Goal: Task Accomplishment & Management: Use online tool/utility

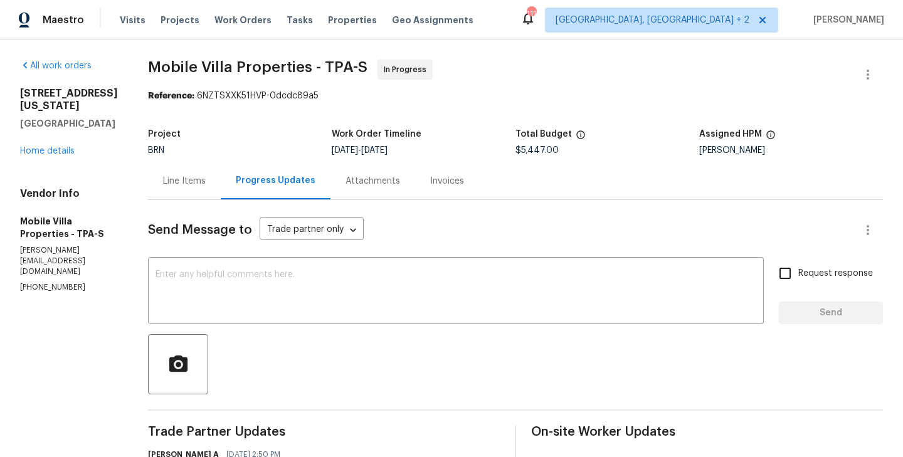
click at [148, 176] on div "Line Items" at bounding box center [184, 180] width 73 height 37
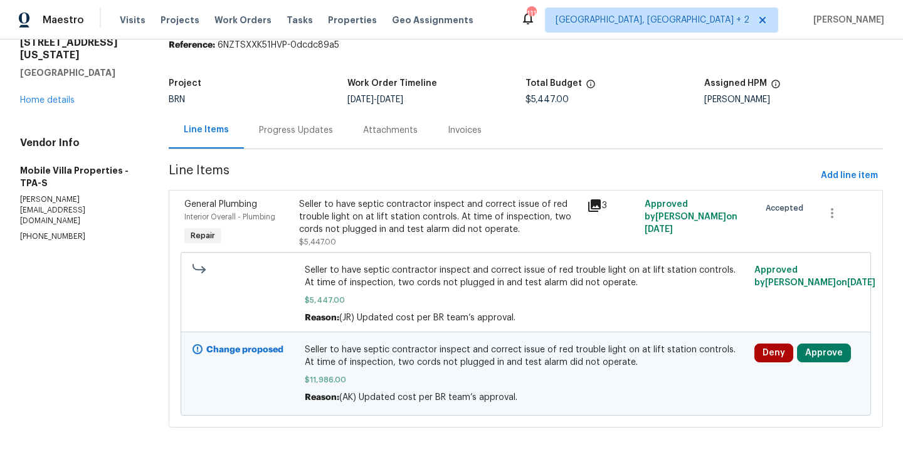
scroll to position [51, 0]
click at [832, 347] on button "Approve" at bounding box center [824, 352] width 54 height 19
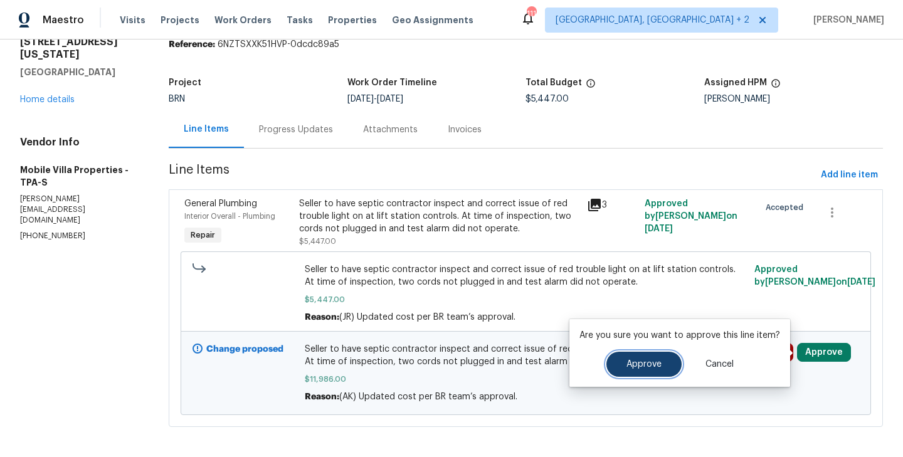
click at [645, 358] on button "Approve" at bounding box center [643, 364] width 75 height 25
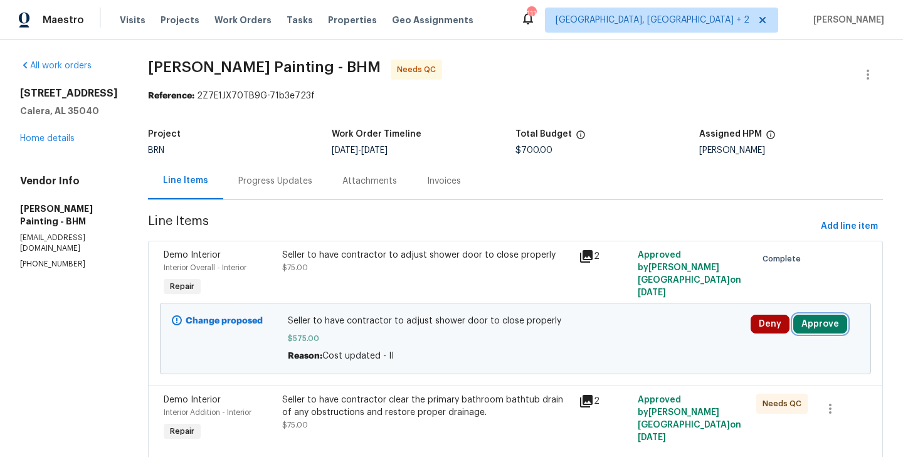
click at [814, 326] on button "Approve" at bounding box center [820, 324] width 54 height 19
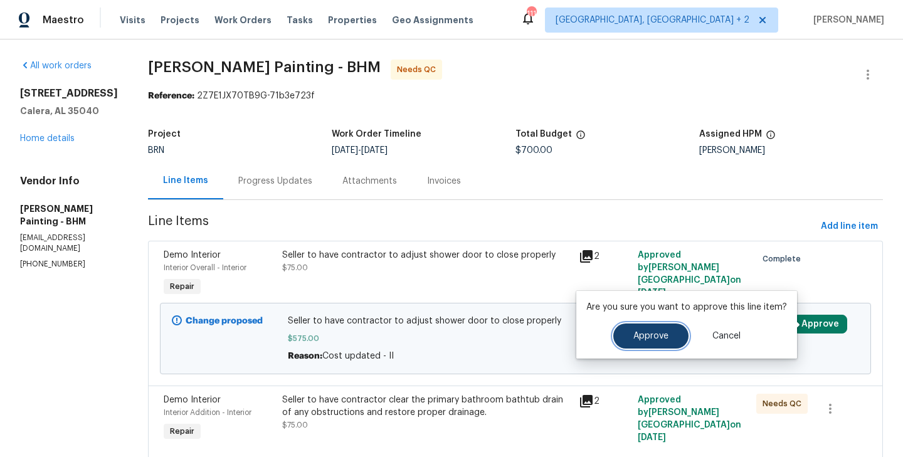
click at [657, 337] on span "Approve" at bounding box center [650, 336] width 35 height 9
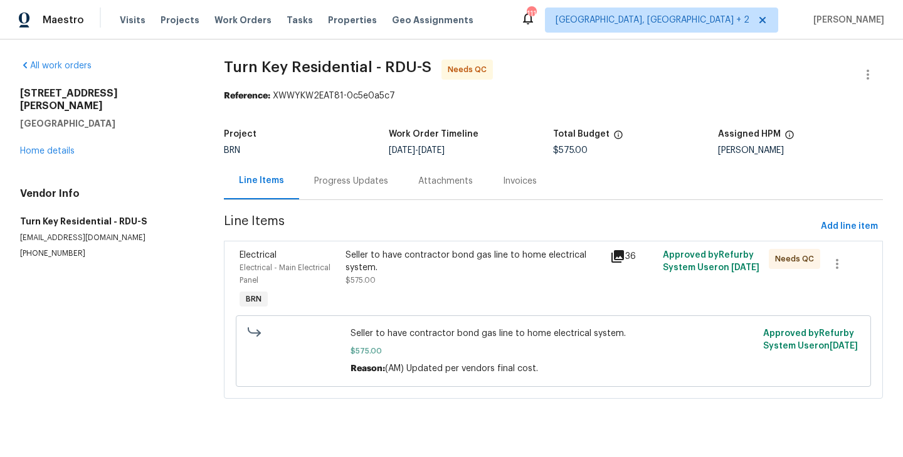
click at [327, 272] on span "Electrical - Main Electrical Panel" at bounding box center [285, 274] width 91 height 20
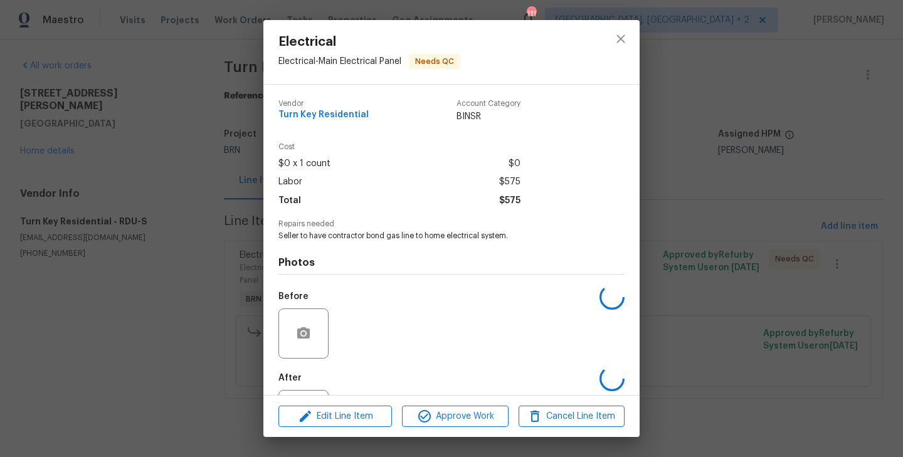
scroll to position [58, 0]
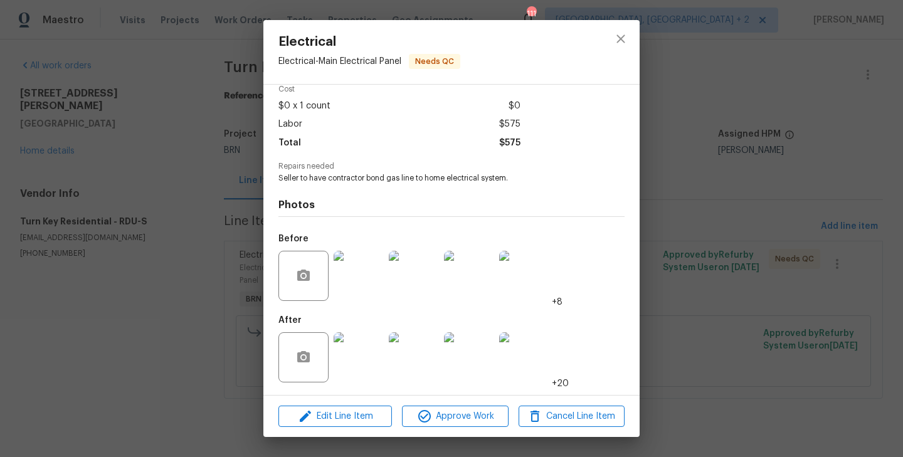
click at [362, 274] on img at bounding box center [359, 276] width 50 height 50
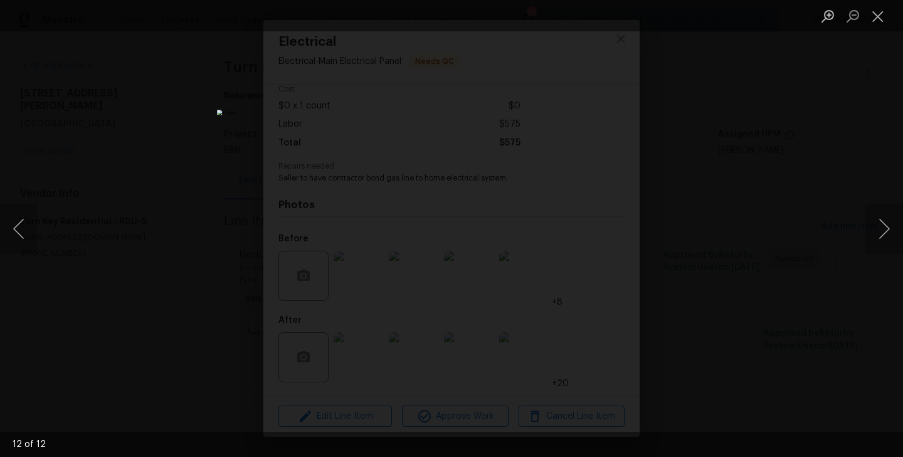
click at [128, 220] on div "Lightbox" at bounding box center [451, 228] width 903 height 457
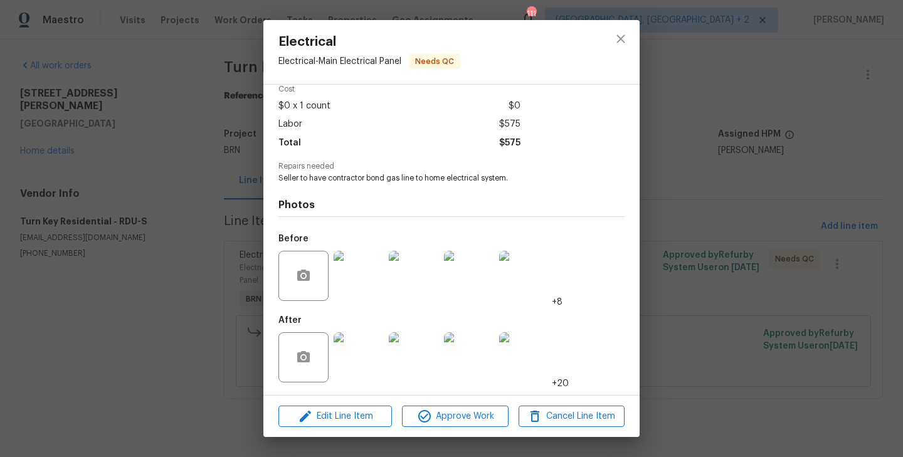
click at [360, 347] on img at bounding box center [359, 357] width 50 height 50
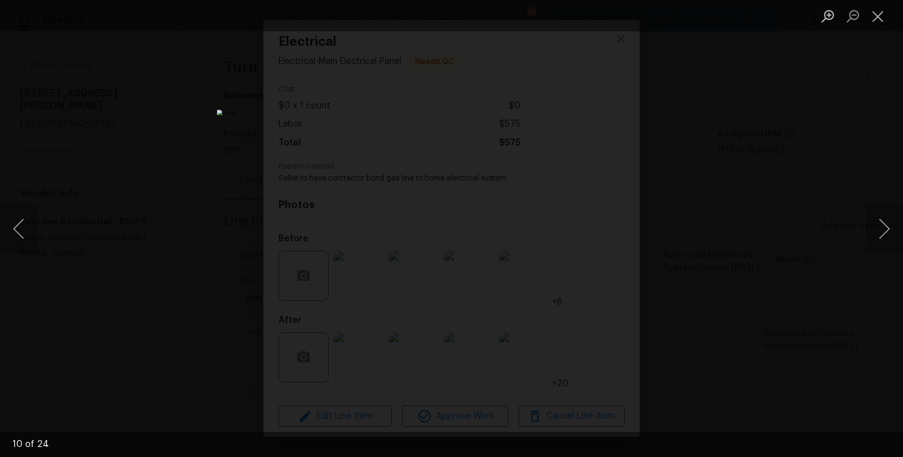
click at [156, 209] on div "Lightbox" at bounding box center [451, 228] width 903 height 457
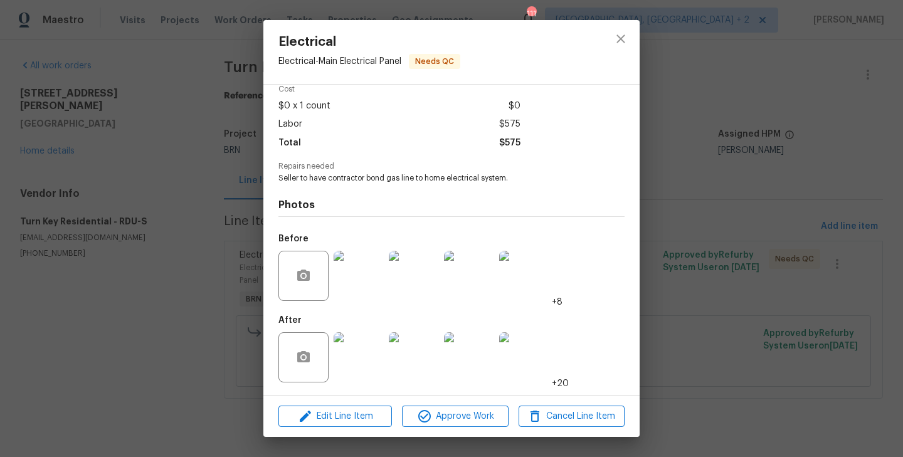
click at [361, 351] on img at bounding box center [359, 357] width 50 height 50
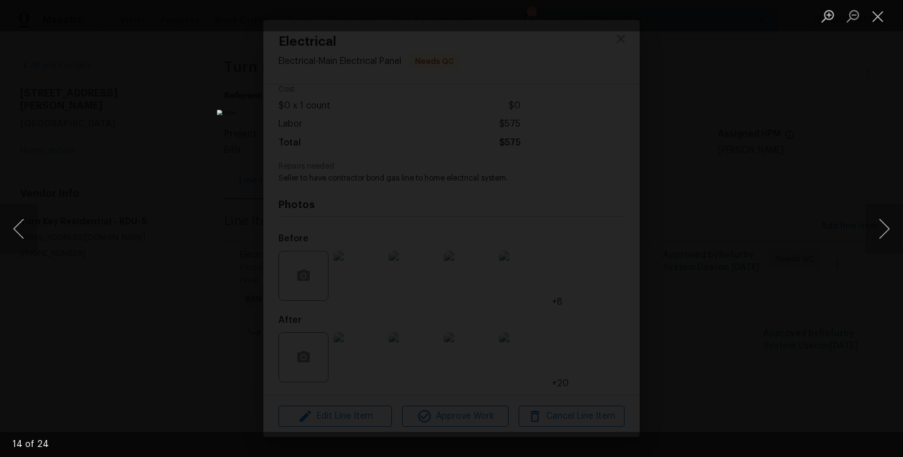
click at [140, 281] on div "Lightbox" at bounding box center [451, 228] width 903 height 457
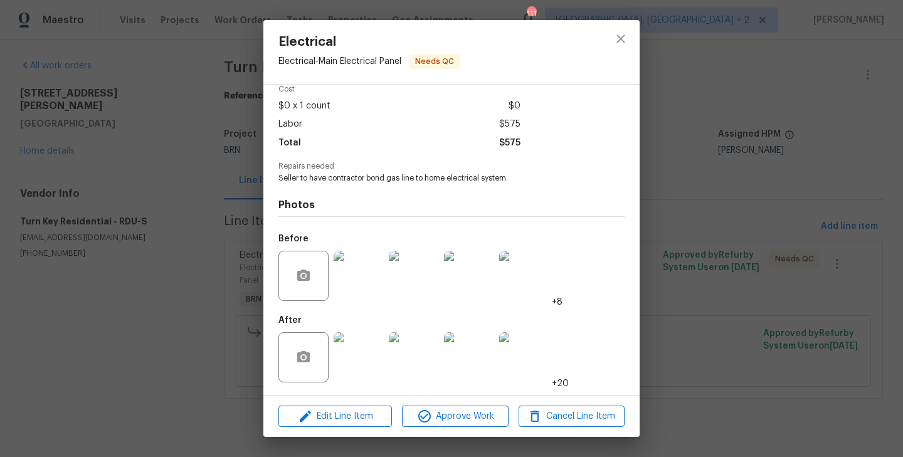
click at [371, 181] on span "Seller to have contractor bond gas line to home electrical system." at bounding box center [434, 178] width 312 height 11
drag, startPoint x: 367, startPoint y: 181, endPoint x: 506, endPoint y: 180, distance: 138.6
click at [506, 180] on span "Seller to have contractor bond gas line to home electrical system." at bounding box center [434, 178] width 312 height 11
copy span "bond gas line to home electrical system"
click at [178, 223] on div "Electrical Electrical - Main Electrical Panel Needs QC Vendor Turn Key Resident…" at bounding box center [451, 228] width 903 height 457
